Goal: Task Accomplishment & Management: Complete application form

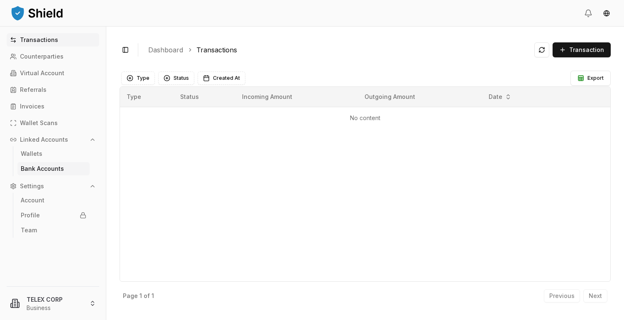
click at [33, 170] on p "Bank Accounts" at bounding box center [42, 169] width 43 height 6
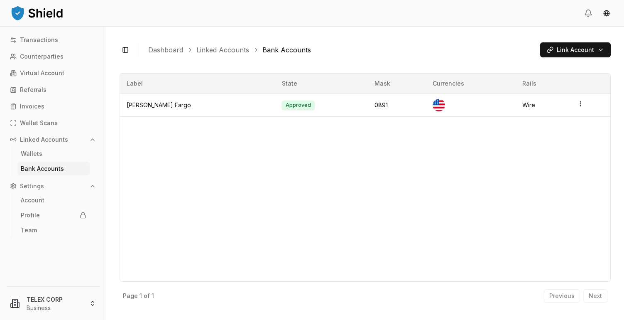
click at [199, 150] on div "Label State Mask Currencies Rails [PERSON_NAME] Fargo Approved 0891 Wire" at bounding box center [365, 177] width 491 height 208
click at [245, 165] on div "Label State Mask Currencies Rails [PERSON_NAME] Fargo Approved 0891 Wire" at bounding box center [365, 177] width 491 height 208
click at [570, 50] on html "Transactions Counterparties Virtual Account Referrals Invoices Wallet Scans Lin…" at bounding box center [312, 160] width 624 height 320
click at [593, 99] on div "Manual Input Enter details manually Open" at bounding box center [550, 98] width 115 height 25
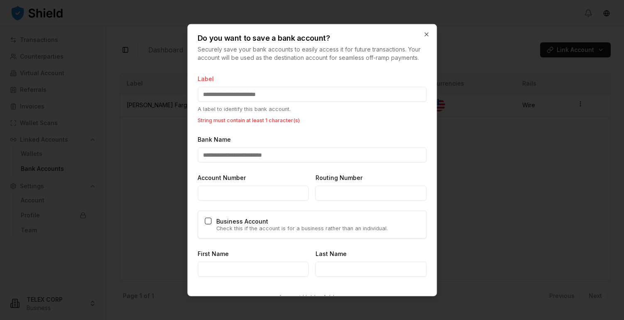
click at [248, 94] on input "Label" at bounding box center [312, 94] width 229 height 15
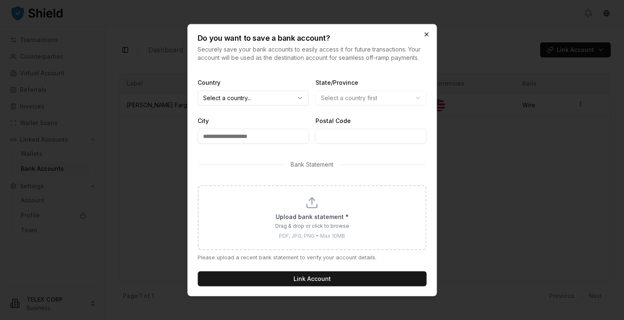
click at [424, 34] on icon "button" at bounding box center [426, 34] width 7 height 7
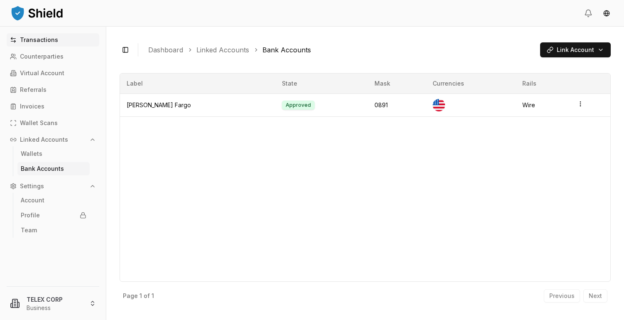
click at [32, 42] on p "Transactions" at bounding box center [39, 40] width 38 height 6
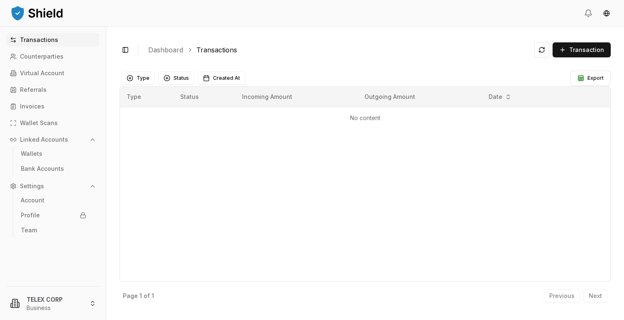
click at [32, 42] on p "Transactions" at bounding box center [39, 40] width 38 height 6
click at [579, 49] on span "Transaction" at bounding box center [586, 50] width 35 height 8
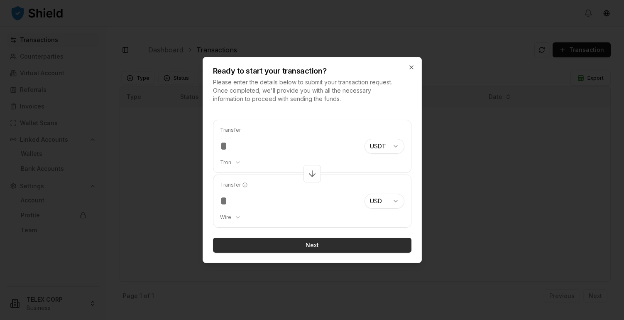
type input "***"
click at [294, 240] on button "Next" at bounding box center [312, 245] width 199 height 15
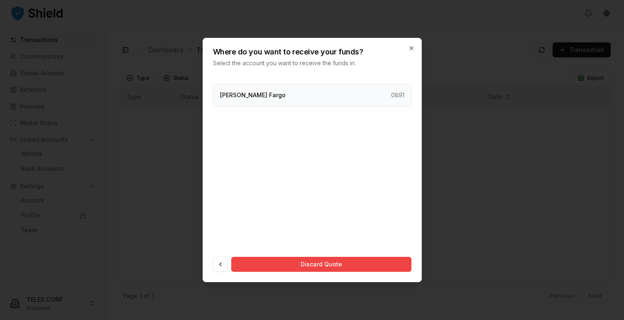
click at [273, 95] on div "[PERSON_NAME] Fargo 0891" at bounding box center [312, 95] width 199 height 22
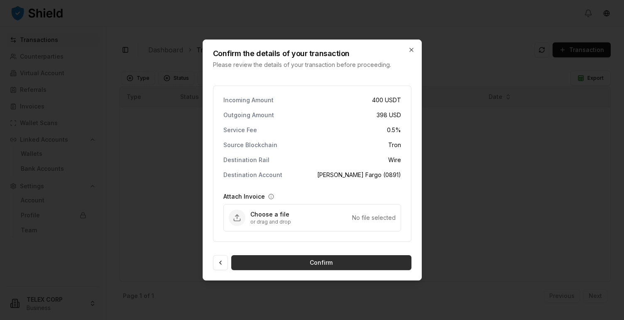
click at [305, 264] on button "Confirm" at bounding box center [321, 262] width 180 height 15
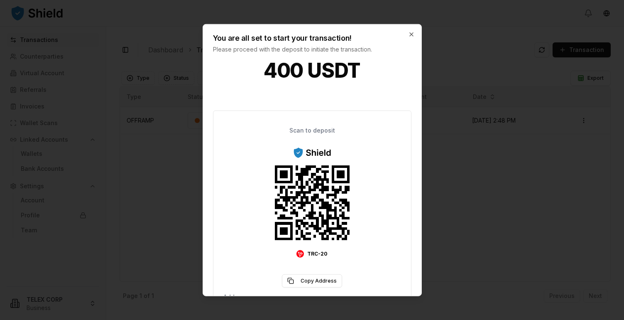
scroll to position [25, 0]
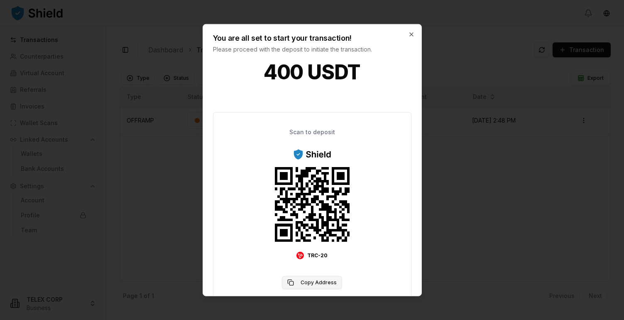
click at [310, 284] on button "Copy Address" at bounding box center [312, 282] width 60 height 13
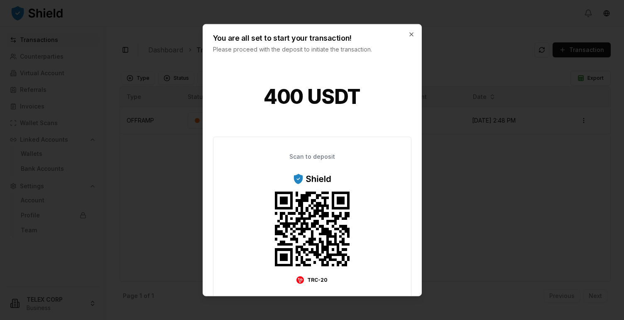
scroll to position [108, 0]
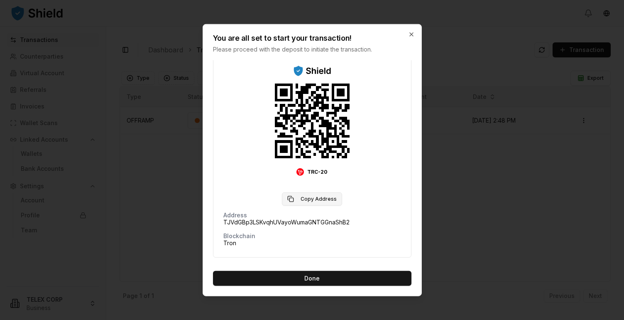
click at [322, 193] on button "Copy Address" at bounding box center [312, 198] width 60 height 13
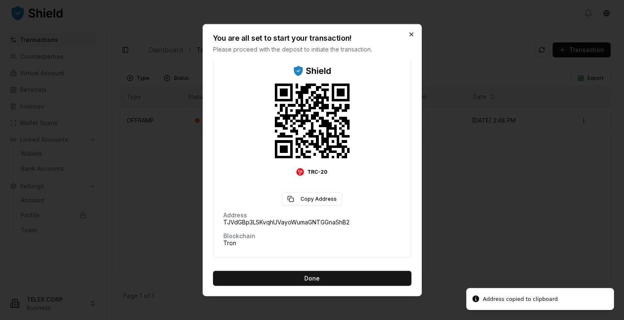
click at [411, 34] on icon "button" at bounding box center [411, 34] width 3 height 3
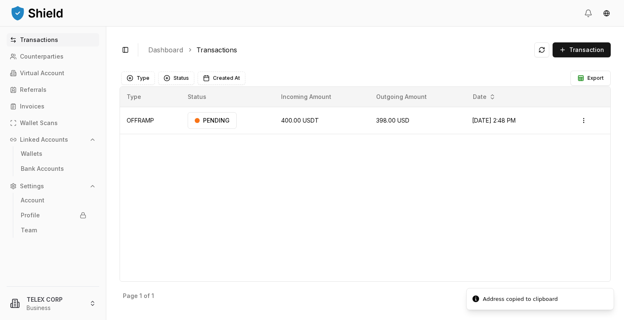
click at [307, 200] on div "Type Status Incoming Amount Outgoing Amount Date OFFRAMP PENDING 400.00 USDT 39…" at bounding box center [365, 183] width 491 height 195
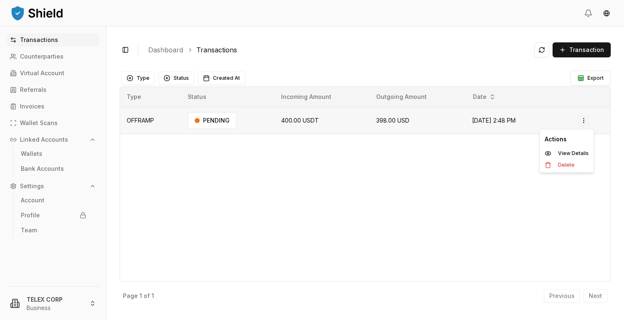
click at [589, 122] on html "Transactions Counterparties Virtual Account Referrals Invoices Wallet Scans Lin…" at bounding box center [312, 160] width 624 height 320
click at [566, 165] on p "Delete" at bounding box center [566, 164] width 17 height 5
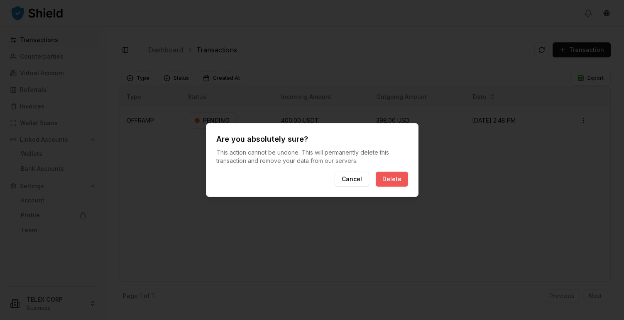
click at [393, 182] on button "Delete" at bounding box center [392, 179] width 32 height 15
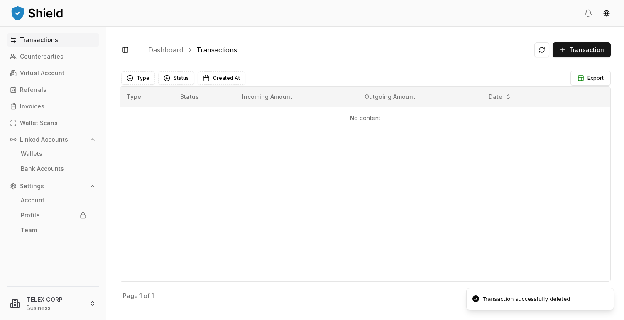
click at [393, 182] on div "Type Status Incoming Amount Outgoing Amount Date No content" at bounding box center [365, 183] width 491 height 195
click at [29, 37] on p "Transactions" at bounding box center [39, 40] width 38 height 6
click at [390, 60] on div "Toggle Sidebar Dashboard Transactions Transaction No content Type Status Create…" at bounding box center [365, 173] width 518 height 293
click at [397, 59] on div "Toggle Sidebar Dashboard Transactions Transaction" at bounding box center [365, 50] width 491 height 20
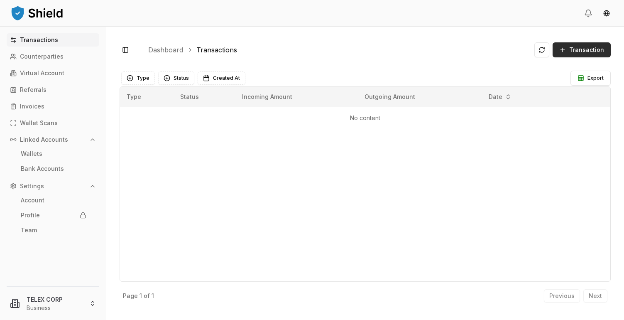
click at [586, 53] on span "Transaction" at bounding box center [586, 50] width 35 height 8
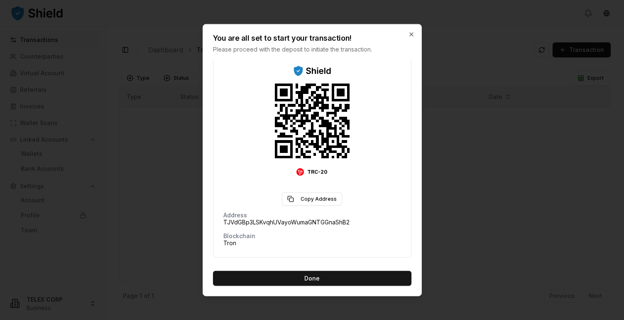
scroll to position [0, 0]
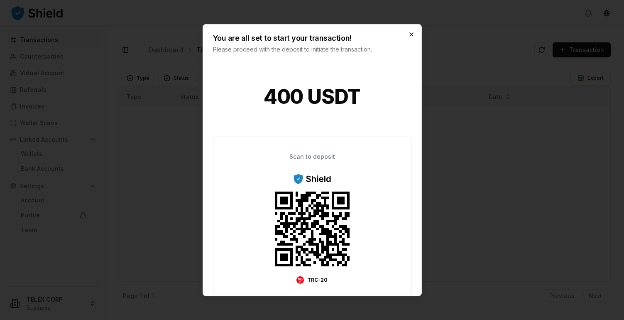
click at [411, 33] on icon "button" at bounding box center [411, 34] width 7 height 7
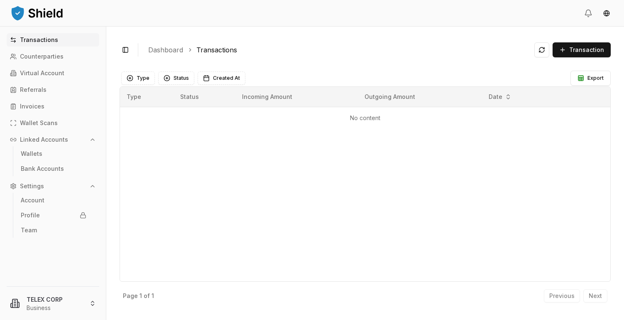
click at [414, 49] on ol "Dashboard Transactions" at bounding box center [338, 50] width 380 height 10
click at [578, 50] on span "Transaction" at bounding box center [586, 50] width 35 height 8
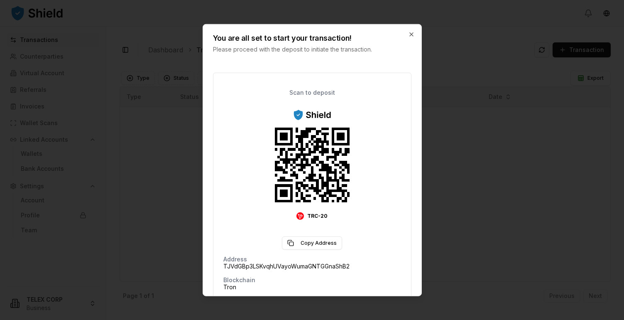
scroll to position [108, 0]
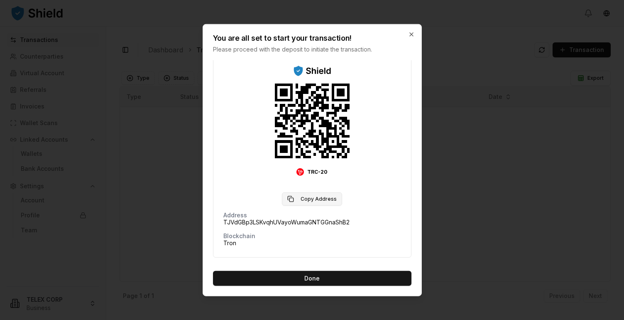
click at [305, 198] on button "Copy Address" at bounding box center [312, 198] width 60 height 13
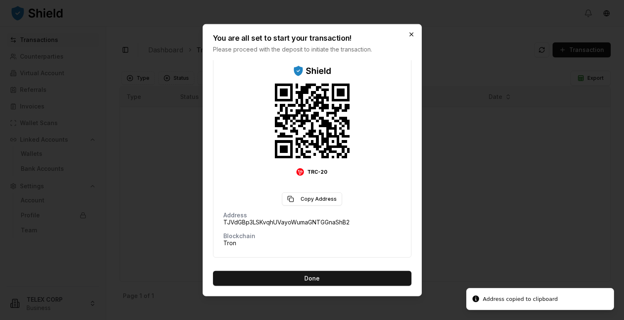
click at [412, 34] on icon "button" at bounding box center [411, 34] width 3 height 3
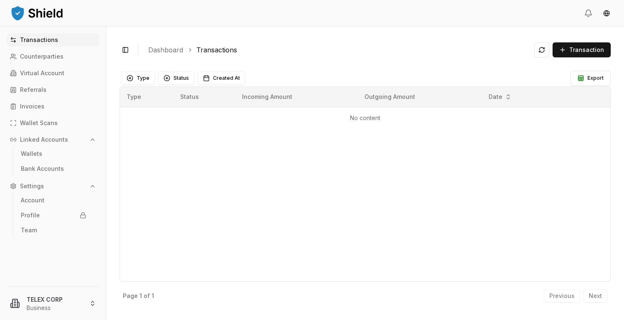
click at [321, 181] on div "Type Status Incoming Amount Outgoing Amount Date No content" at bounding box center [365, 183] width 491 height 195
click at [333, 168] on div "Type Status Incoming Amount Outgoing Amount Date No content" at bounding box center [365, 183] width 491 height 195
click at [42, 59] on p "Counterparties" at bounding box center [42, 57] width 44 height 6
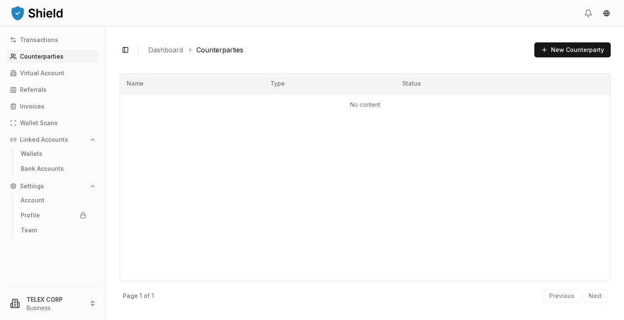
click at [42, 56] on p "Counterparties" at bounding box center [42, 57] width 44 height 6
click at [346, 49] on ol "Dashboard Counterparties" at bounding box center [338, 50] width 380 height 10
click at [562, 49] on button "New Counterparty" at bounding box center [573, 49] width 76 height 15
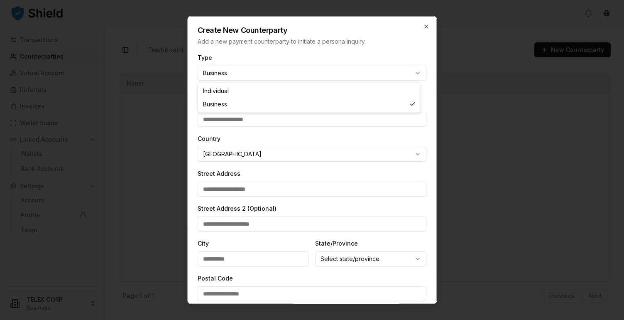
click at [305, 73] on body "**********" at bounding box center [312, 160] width 624 height 320
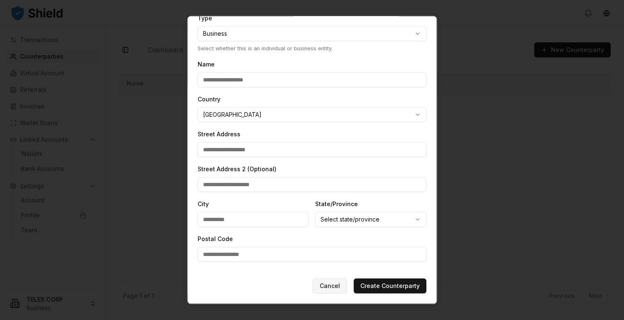
click at [328, 287] on button "Cancel" at bounding box center [330, 286] width 34 height 15
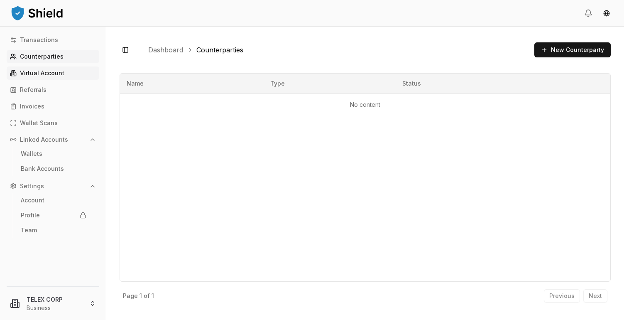
click at [29, 72] on p "Virtual Account" at bounding box center [42, 73] width 44 height 6
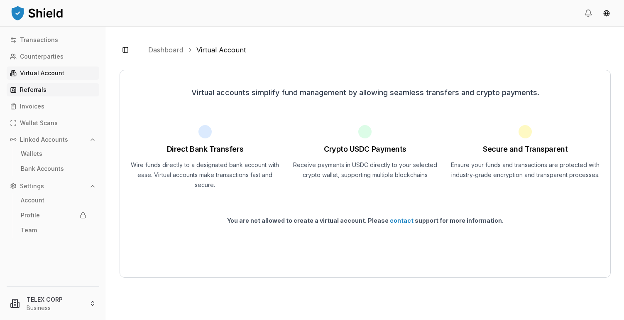
click at [38, 88] on p "Referrals" at bounding box center [33, 90] width 27 height 6
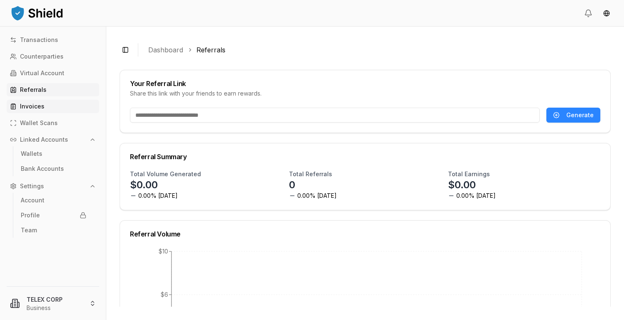
click at [31, 107] on p "Invoices" at bounding box center [32, 106] width 25 height 6
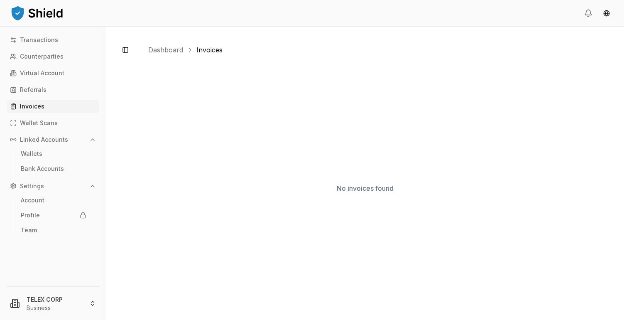
click at [28, 107] on p "Invoices" at bounding box center [32, 106] width 25 height 6
click at [40, 201] on p "Account" at bounding box center [33, 200] width 24 height 6
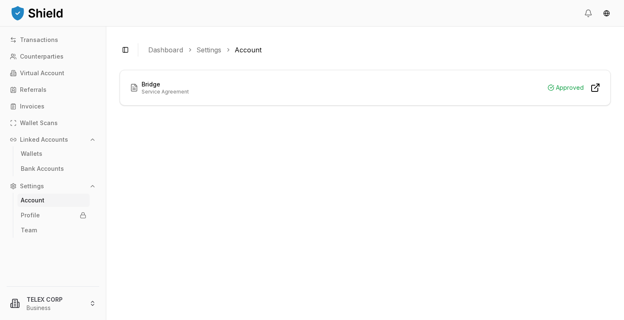
click at [594, 88] on icon at bounding box center [596, 88] width 10 height 10
click at [130, 189] on div "Bridge Service Agreement Approved" at bounding box center [365, 188] width 491 height 237
click at [47, 57] on p "Counterparties" at bounding box center [42, 57] width 44 height 6
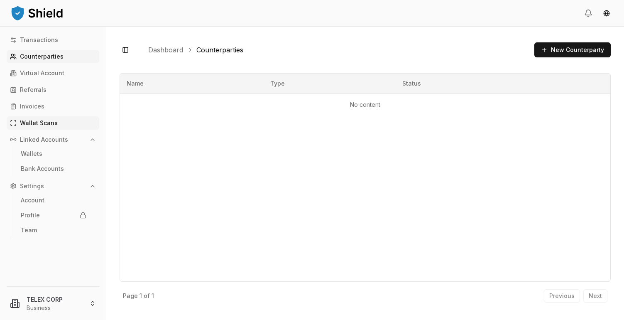
click at [36, 118] on link "Wallet Scans" at bounding box center [53, 122] width 93 height 13
click at [37, 121] on p "Wallet Scans" at bounding box center [39, 123] width 38 height 6
click at [29, 233] on p "Team" at bounding box center [29, 230] width 16 height 6
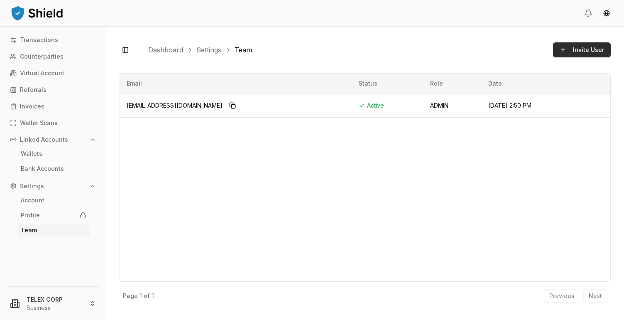
click at [582, 47] on span "Invite User" at bounding box center [588, 50] width 31 height 8
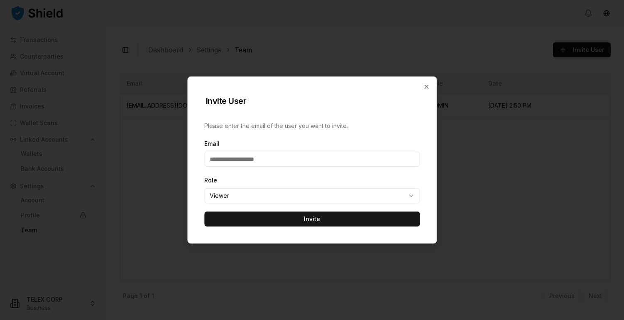
click at [294, 160] on input "Email" at bounding box center [312, 159] width 216 height 15
type input "**********"
click at [291, 196] on body "**********" at bounding box center [312, 160] width 624 height 320
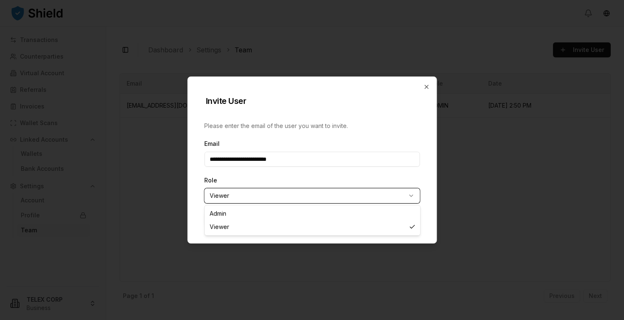
click at [251, 178] on body "**********" at bounding box center [312, 160] width 624 height 320
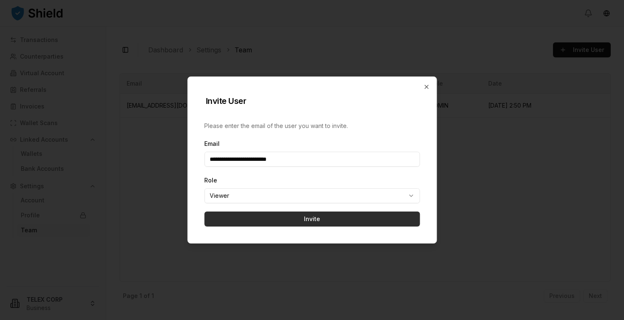
click at [256, 220] on button "Invite" at bounding box center [312, 218] width 216 height 15
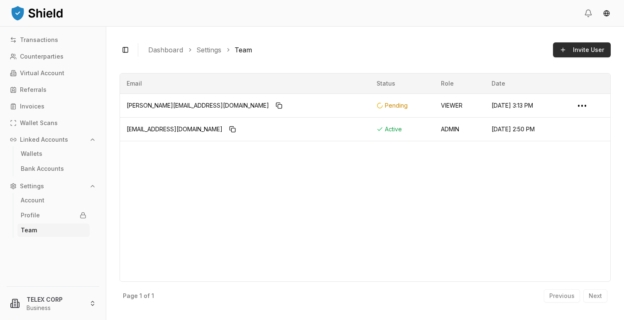
click at [593, 47] on span "Invite User" at bounding box center [588, 50] width 31 height 8
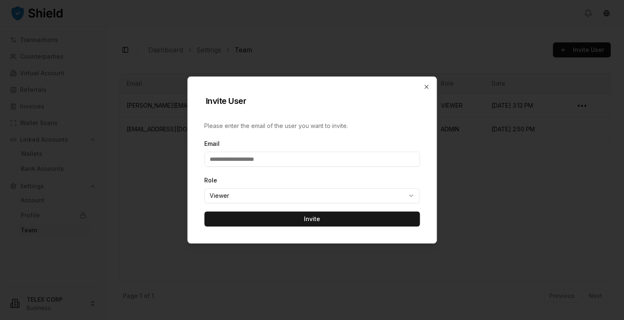
click at [261, 160] on input "Email" at bounding box center [312, 159] width 216 height 15
type input "**********"
click at [245, 196] on body "**********" at bounding box center [312, 160] width 624 height 320
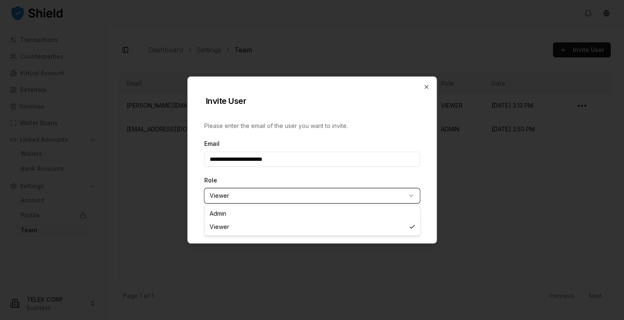
click at [386, 104] on body "**********" at bounding box center [312, 160] width 624 height 320
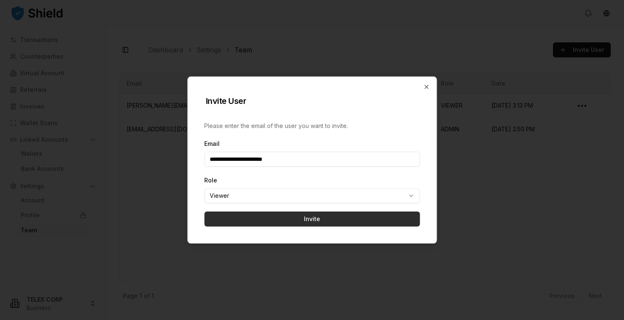
click at [306, 222] on button "Invite" at bounding box center [312, 218] width 216 height 15
